Goal: Navigation & Orientation: Find specific page/section

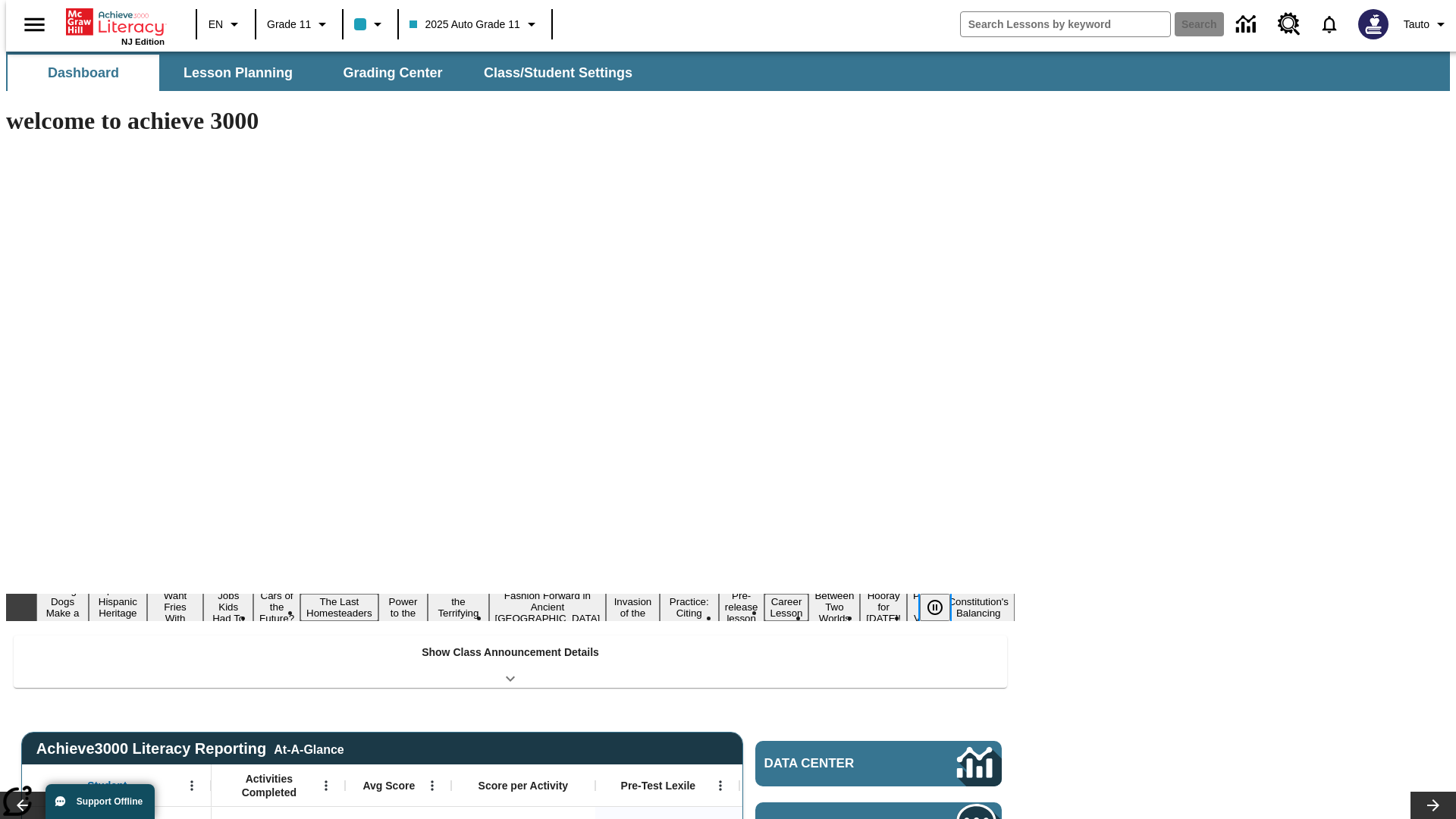
click at [941, 598] on icon "Pause" at bounding box center [935, 608] width 18 height 18
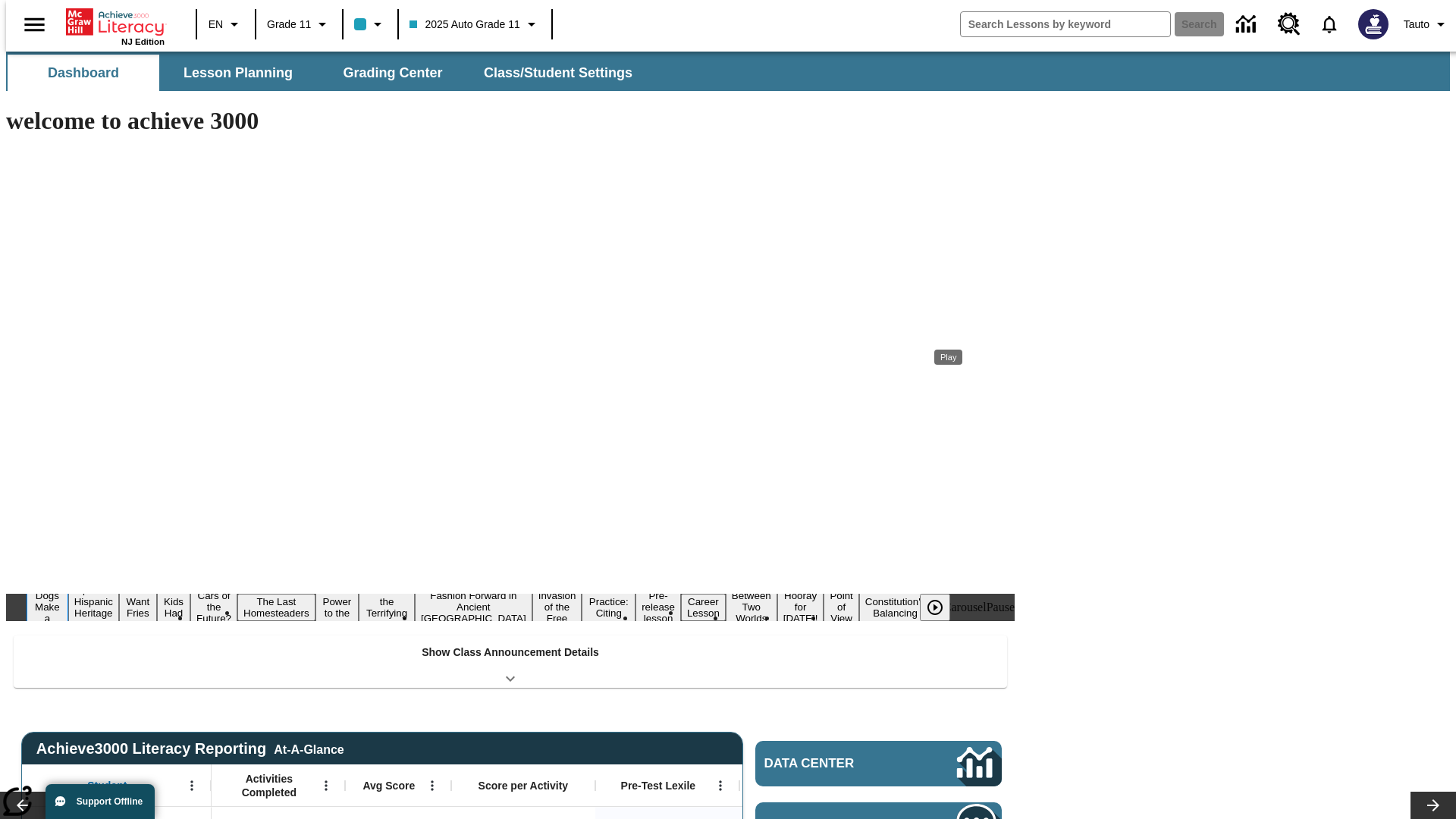
click at [68, 577] on button "Diving Dogs Make a Splash" at bounding box center [47, 607] width 41 height 60
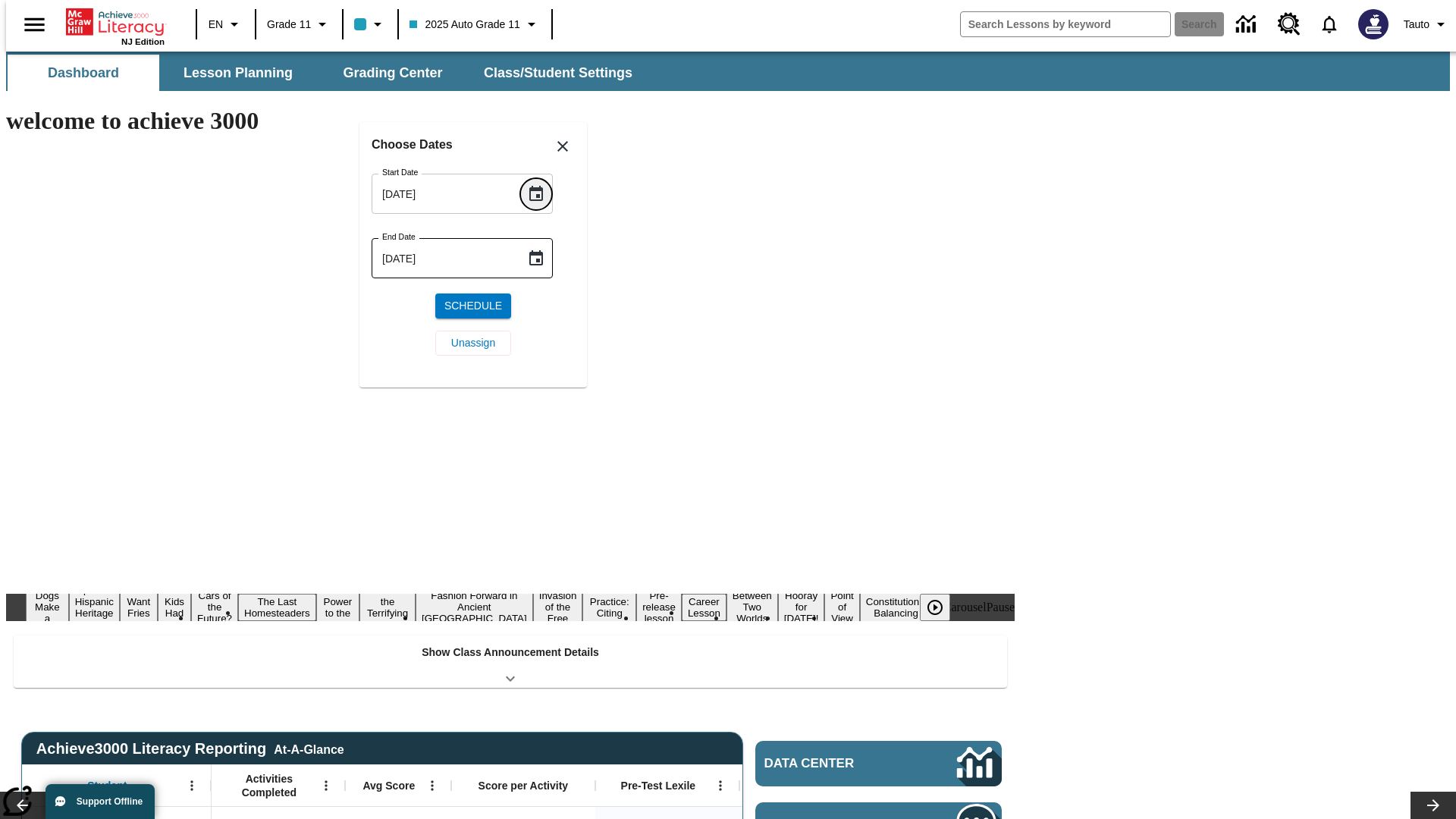
click at [542, 194] on icon "Choose date, selected date is Sep 18, 2025" at bounding box center [535, 193] width 13 height 15
